Goal: Task Accomplishment & Management: Complete application form

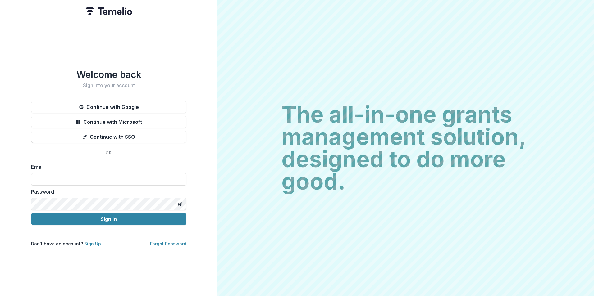
click at [94, 243] on link "Sign Up" at bounding box center [92, 243] width 17 height 5
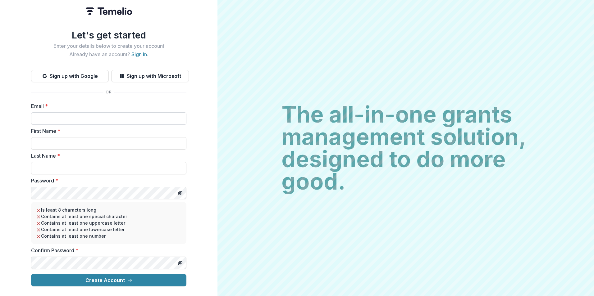
click at [65, 112] on input "Email *" at bounding box center [108, 118] width 155 height 12
type input "**********"
click at [58, 140] on input "First Name *" at bounding box center [108, 143] width 155 height 12
type input "*********"
type input "****"
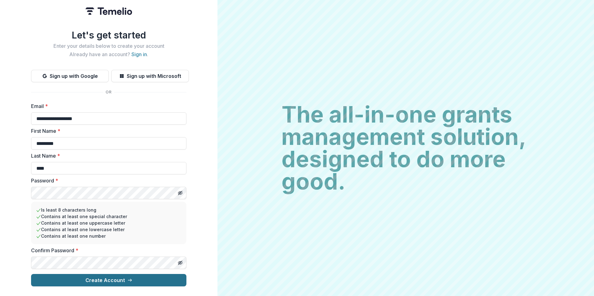
click at [121, 282] on button "Create Account" at bounding box center [108, 280] width 155 height 12
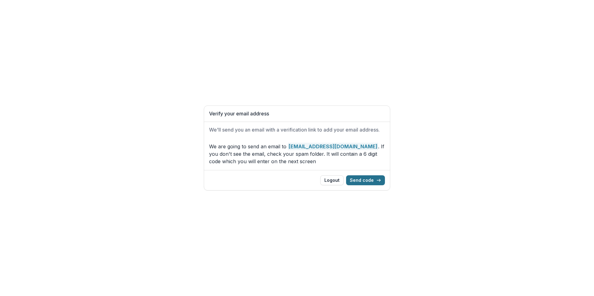
click at [365, 184] on button "Send code" at bounding box center [365, 180] width 39 height 10
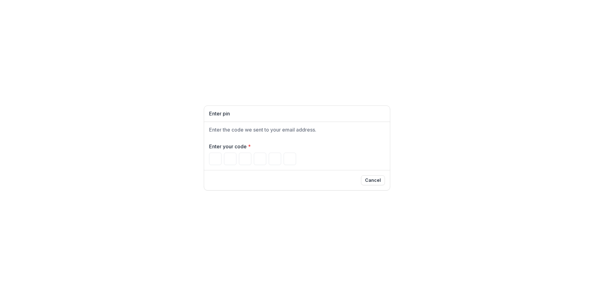
type input "*"
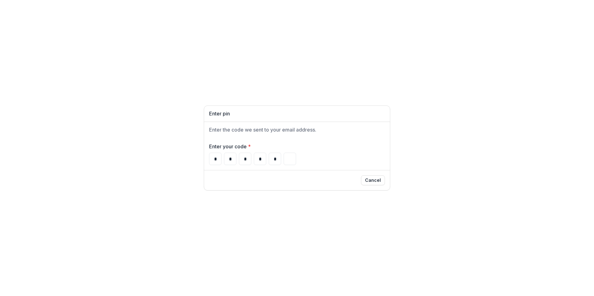
type input "*"
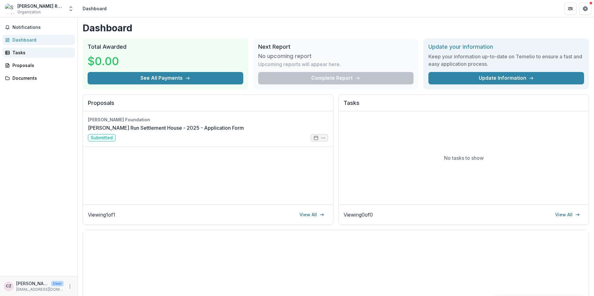
click at [19, 55] on div "Tasks" at bounding box center [40, 52] width 57 height 7
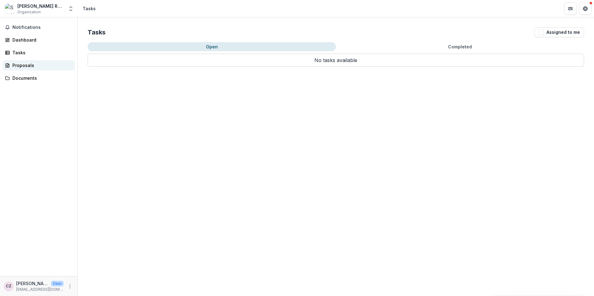
click at [22, 67] on div "Proposals" at bounding box center [40, 65] width 57 height 7
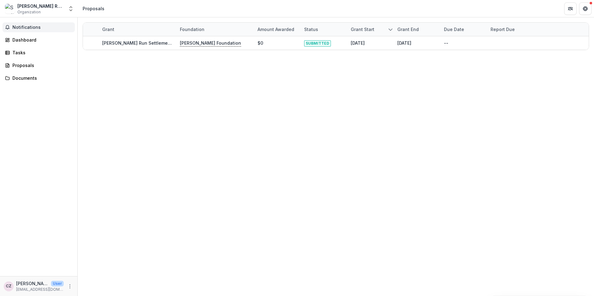
click at [21, 28] on span "Notifications" at bounding box center [42, 27] width 60 height 5
drag, startPoint x: 33, startPoint y: 137, endPoint x: 63, endPoint y: 96, distance: 51.0
click at [33, 136] on div "Notifications Unread 0 Archived You don't have any unread notifications We'll n…" at bounding box center [38, 146] width 77 height 259
drag, startPoint x: 339, startPoint y: 179, endPoint x: 217, endPoint y: 191, distance: 121.9
click at [339, 179] on div "Grant Foundation Amount awarded Status Grant start Grant end Due Date Report Du…" at bounding box center [336, 156] width 516 height 279
